Goal: Browse casually: Explore the website without a specific task or goal

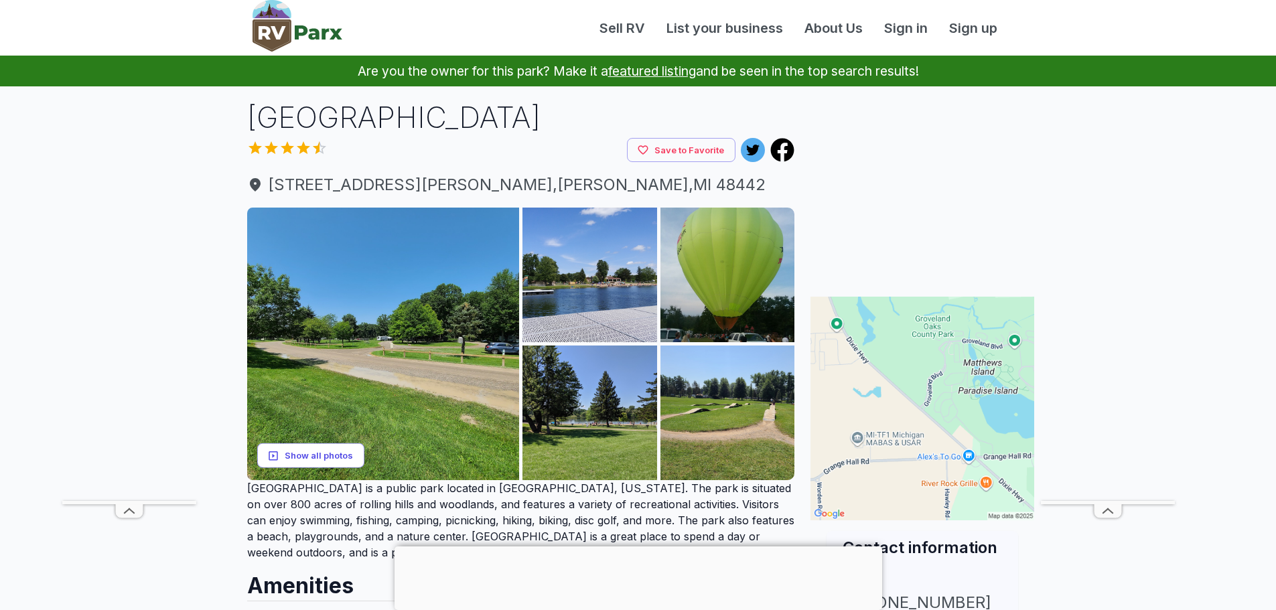
click at [301, 461] on button "Show all photos" at bounding box center [310, 455] width 107 height 25
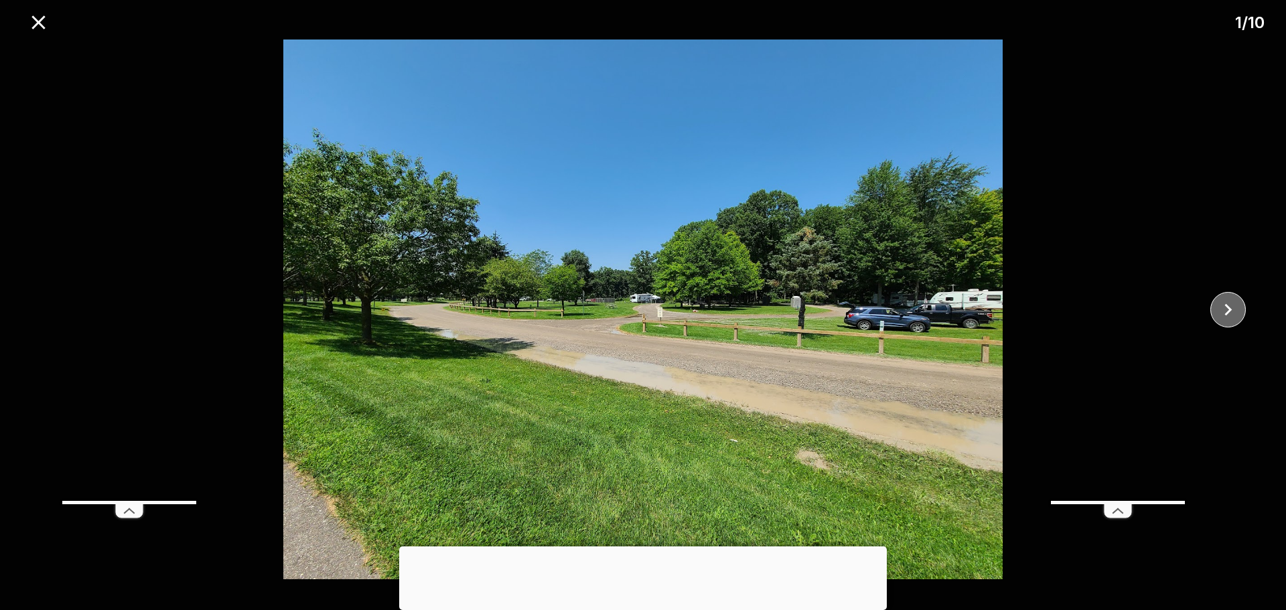
click at [1228, 309] on icon "close" at bounding box center [1227, 309] width 23 height 23
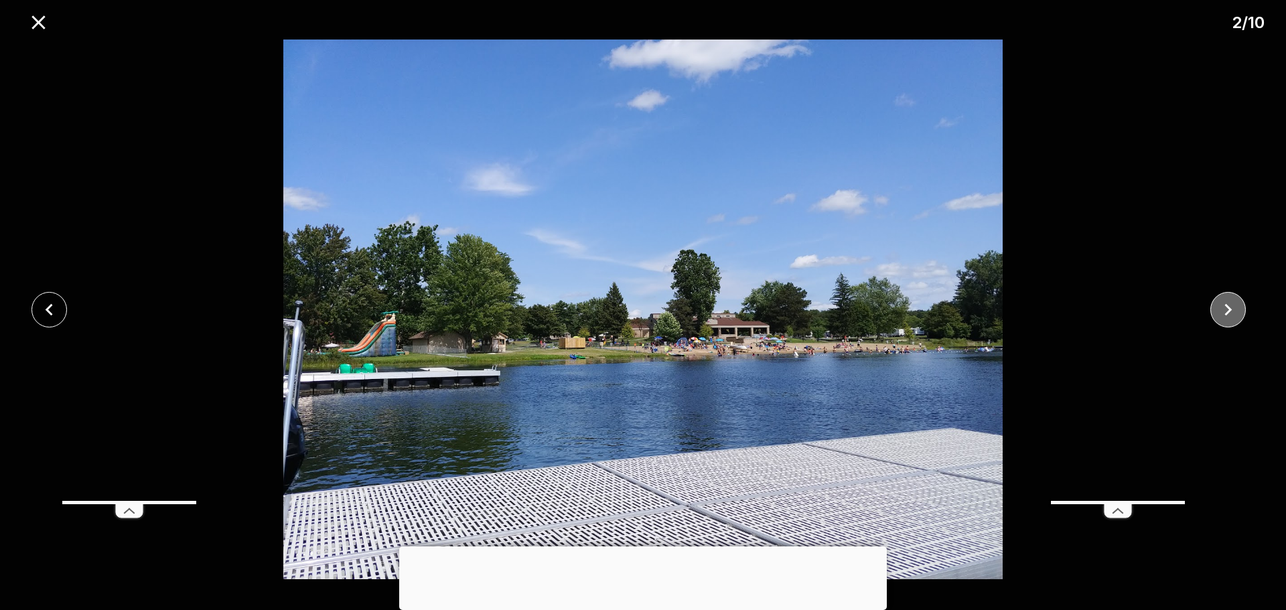
click at [1230, 303] on icon "close" at bounding box center [1227, 309] width 23 height 23
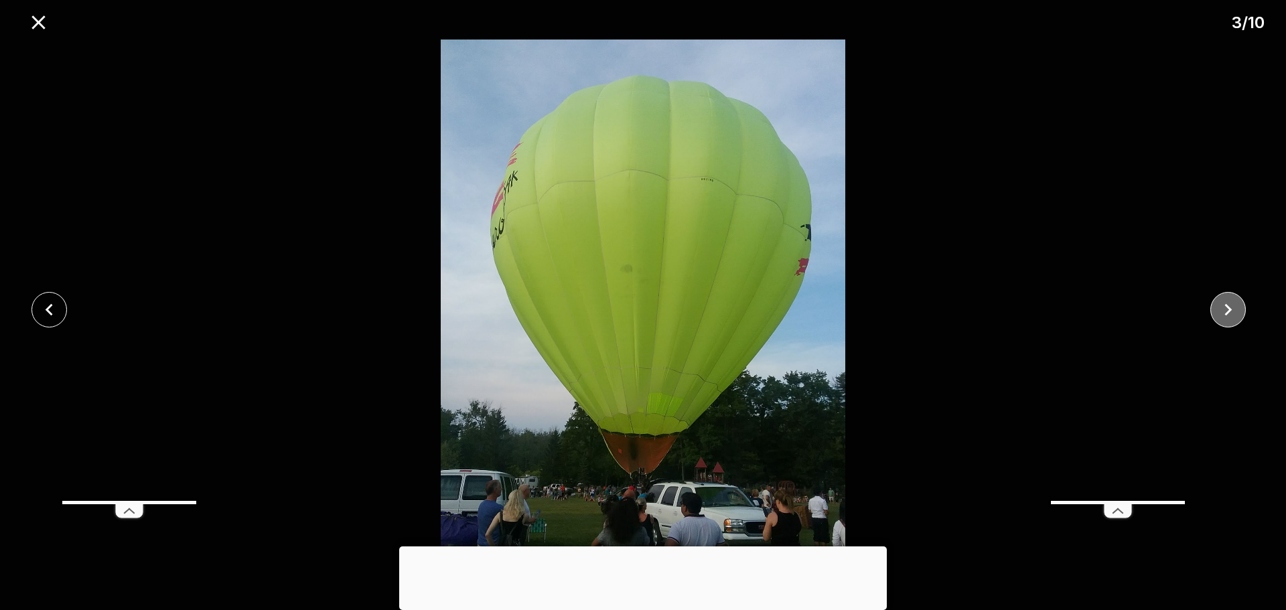
click at [1230, 303] on icon "close" at bounding box center [1227, 309] width 23 height 23
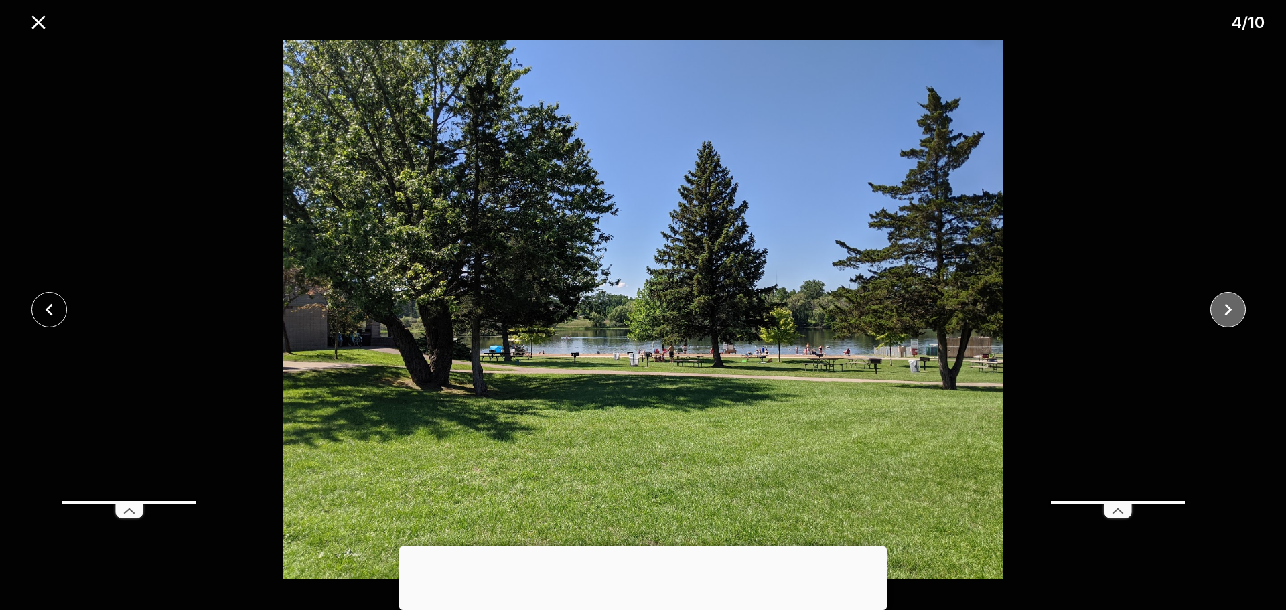
click at [1230, 303] on icon "close" at bounding box center [1227, 309] width 23 height 23
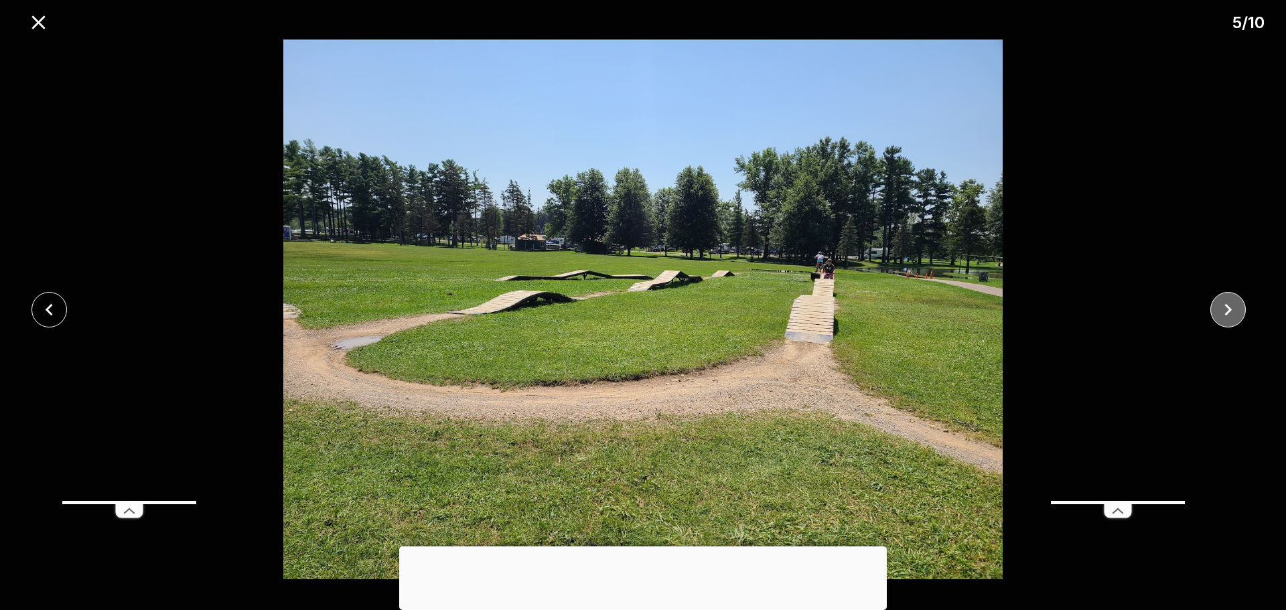
click at [1230, 303] on icon "close" at bounding box center [1227, 309] width 23 height 23
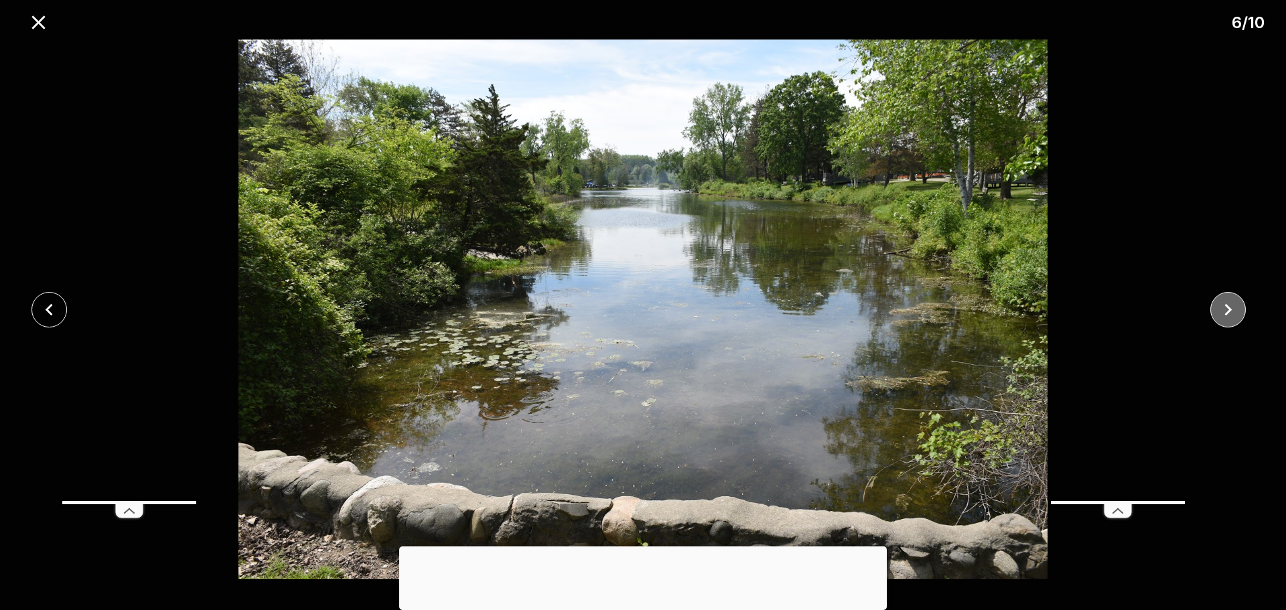
click at [1230, 303] on icon "close" at bounding box center [1227, 309] width 23 height 23
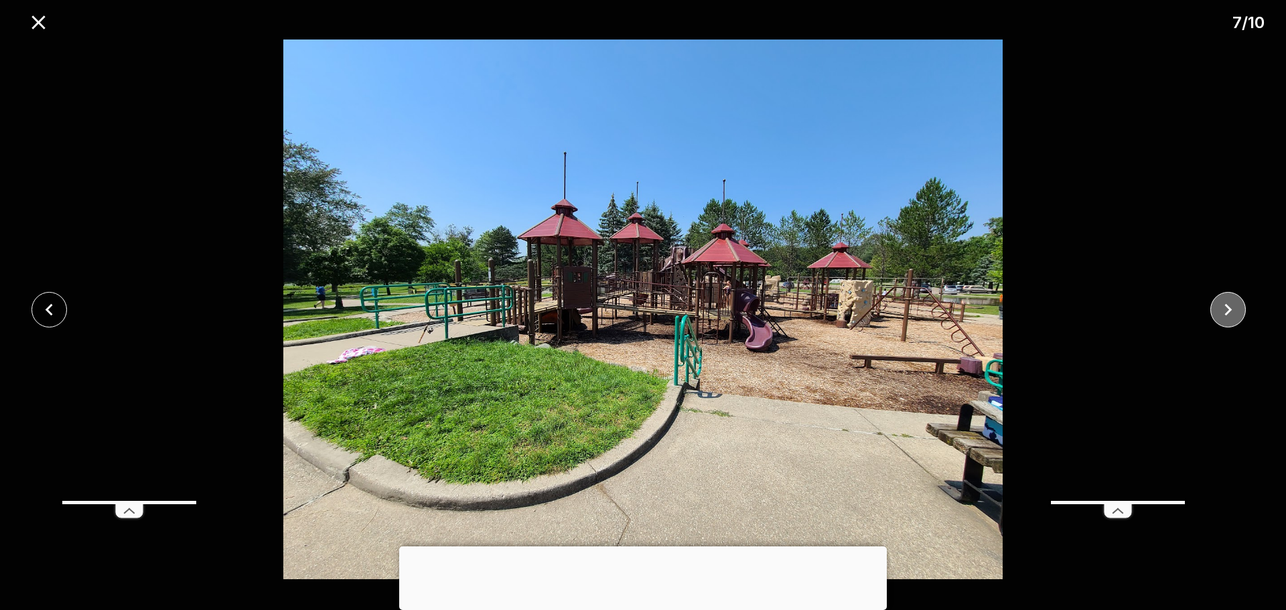
click at [1230, 303] on icon "close" at bounding box center [1227, 309] width 23 height 23
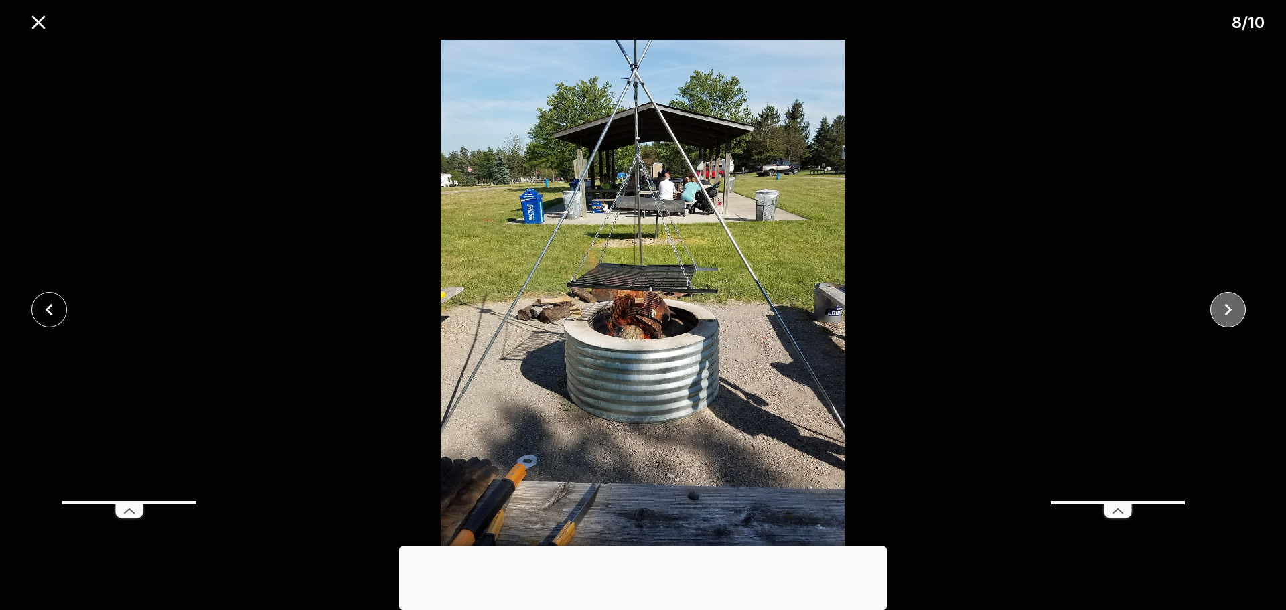
click at [1230, 303] on icon "close" at bounding box center [1227, 309] width 23 height 23
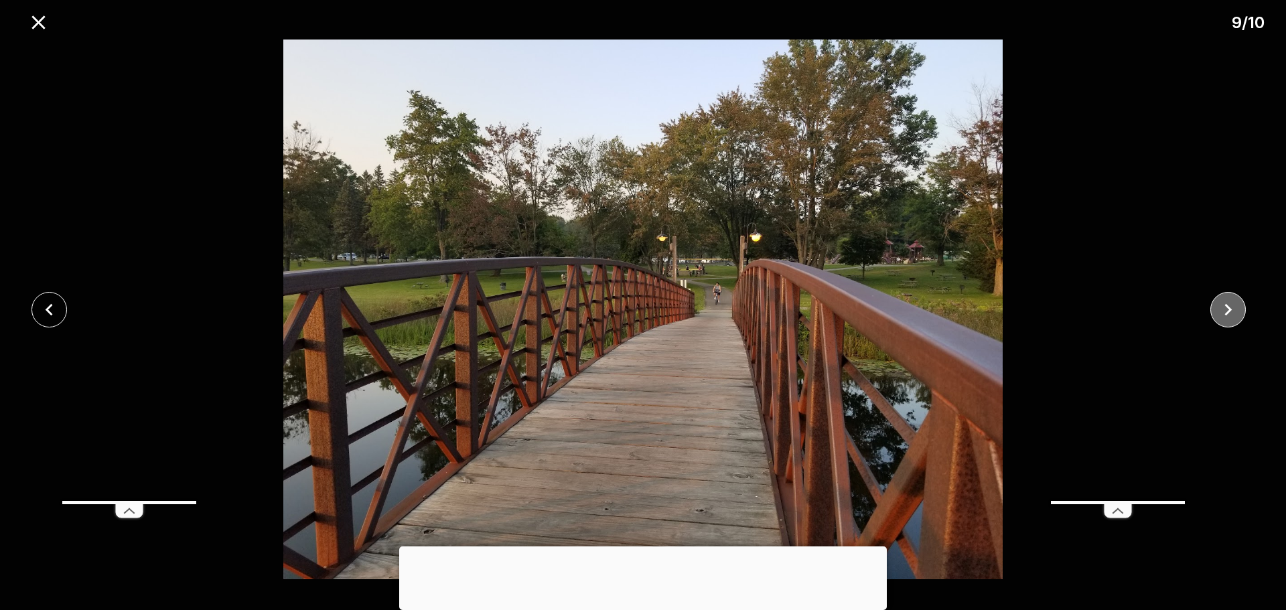
click at [1230, 303] on icon "close" at bounding box center [1227, 309] width 23 height 23
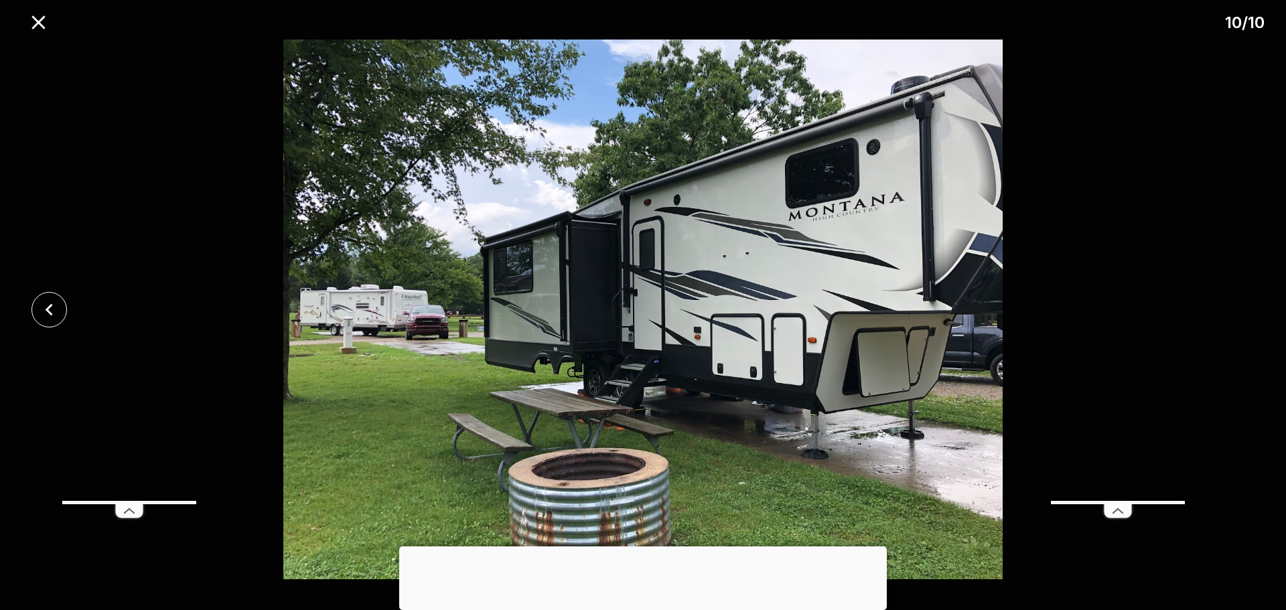
click at [1230, 303] on div at bounding box center [643, 310] width 1286 height 540
